Goal: Task Accomplishment & Management: Manage account settings

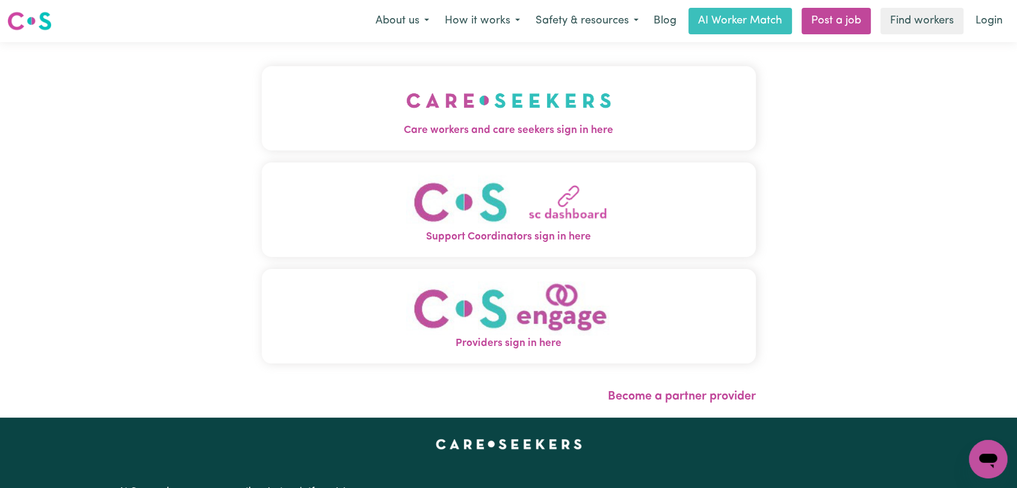
click at [448, 117] on img "Care workers and care seekers sign in here" at bounding box center [508, 100] width 205 height 45
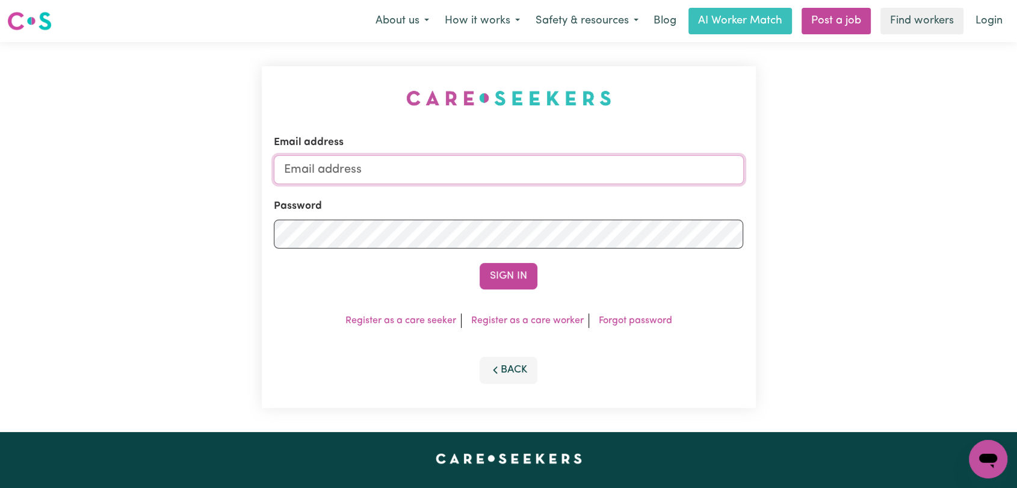
type input "[EMAIL_ADDRESS][DOMAIN_NAME]"
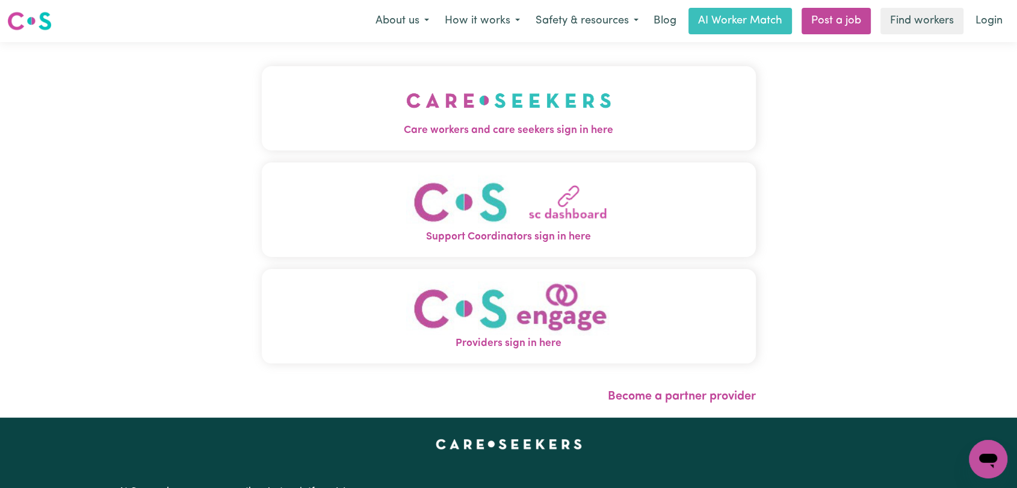
click at [596, 102] on img "Care workers and care seekers sign in here" at bounding box center [508, 100] width 205 height 45
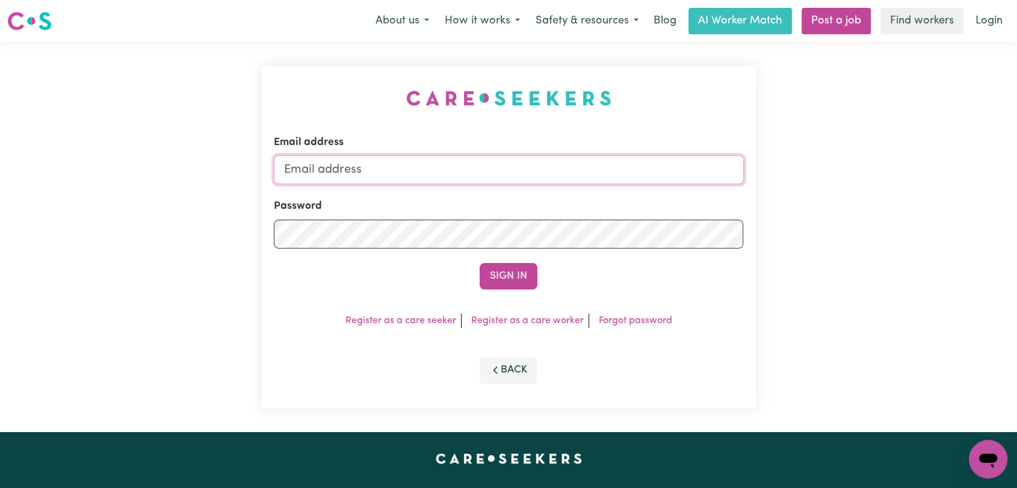
type input "[EMAIL_ADDRESS][DOMAIN_NAME]"
click at [507, 281] on button "Sign In" at bounding box center [509, 276] width 58 height 26
